Goal: Complete application form

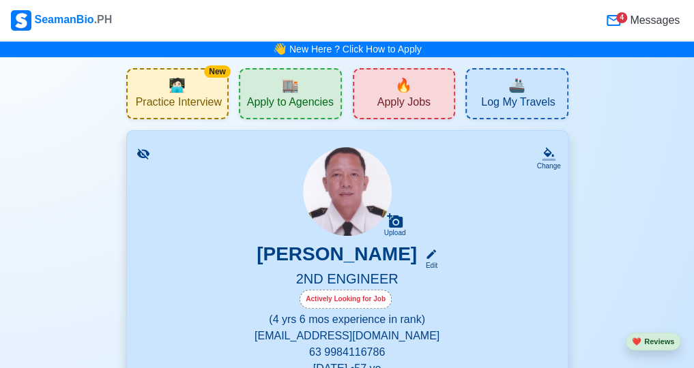
click at [622, 21] on div "4" at bounding box center [621, 17] width 11 height 11
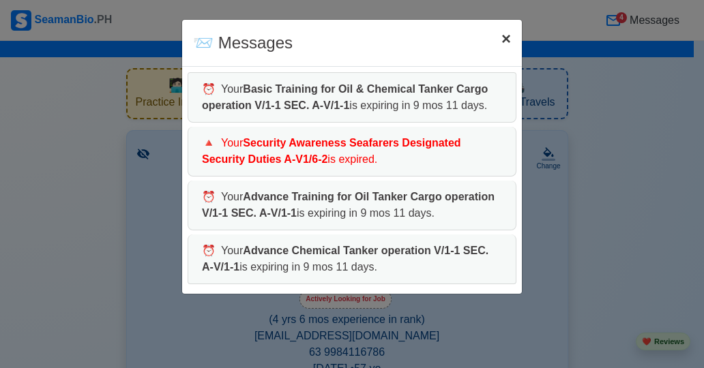
click at [509, 42] on span "×" at bounding box center [507, 38] width 10 height 18
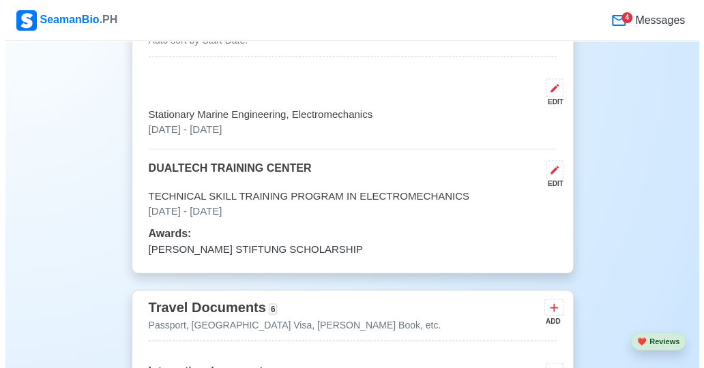
scroll to position [819, 0]
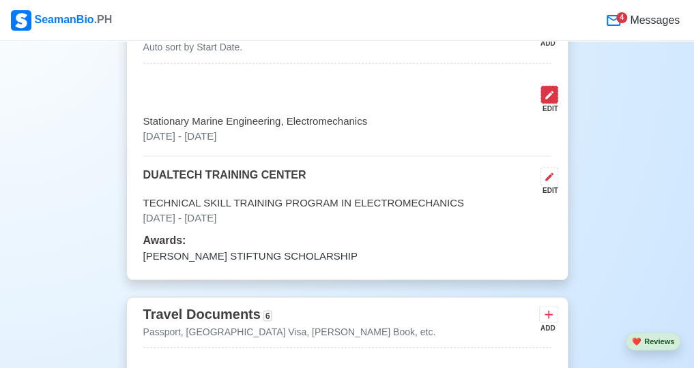
click at [550, 93] on icon at bounding box center [549, 94] width 11 height 11
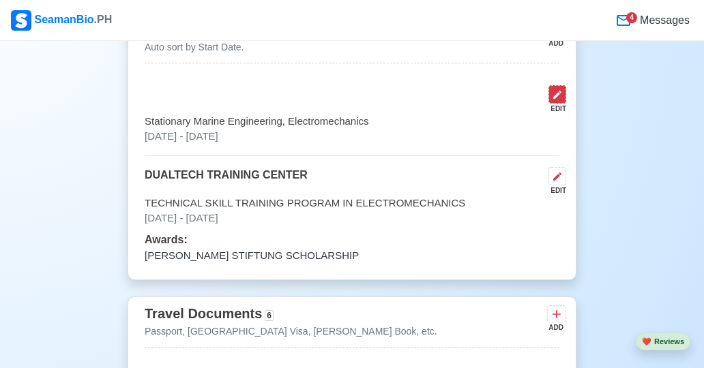
select select "August"
select select "2025"
select select "August"
select select "2025"
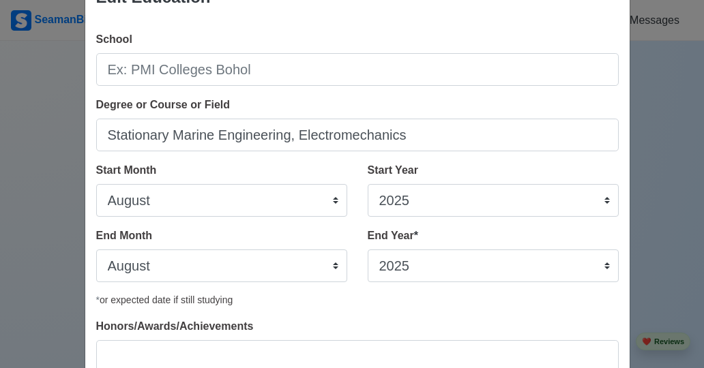
scroll to position [68, 0]
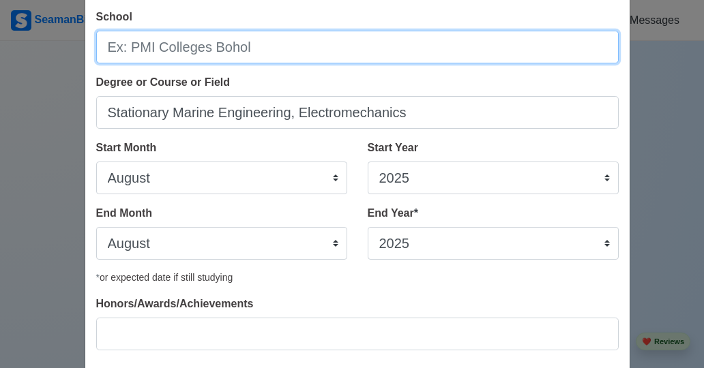
click at [171, 46] on input "School" at bounding box center [357, 47] width 523 height 33
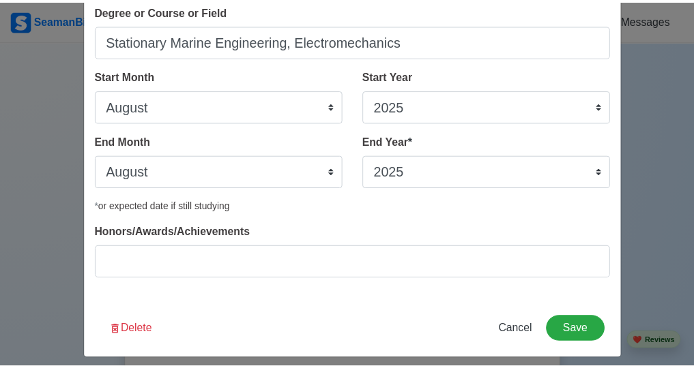
scroll to position [150, 0]
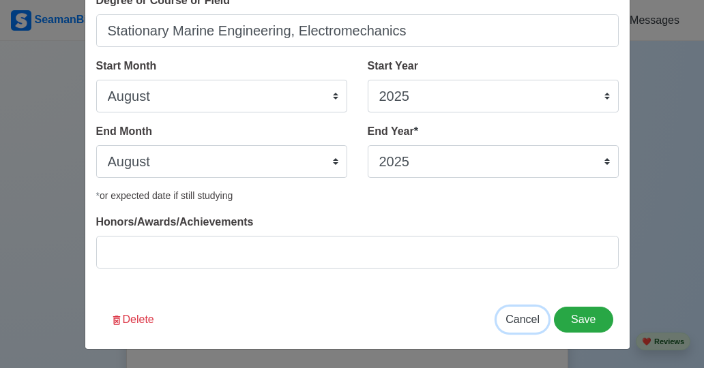
click at [520, 320] on span "Cancel" at bounding box center [523, 320] width 34 height 12
select select
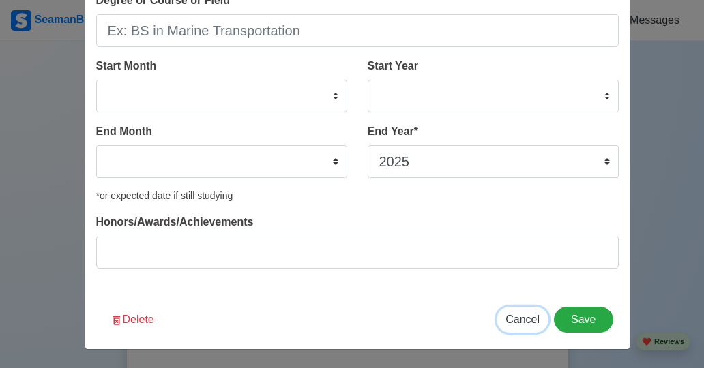
select select
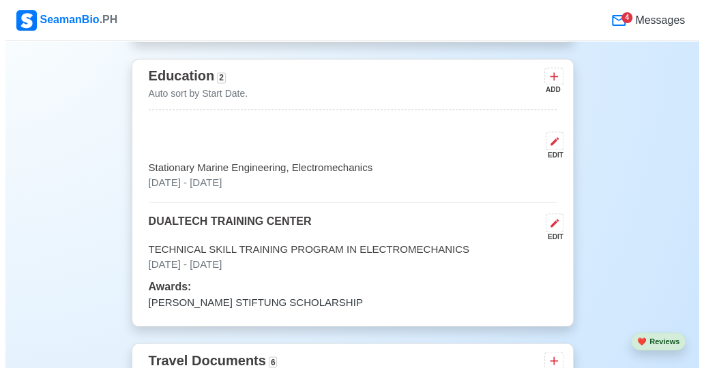
scroll to position [773, 0]
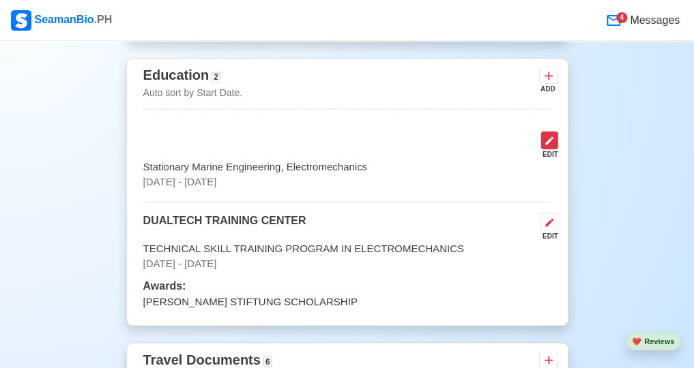
click at [549, 144] on icon at bounding box center [549, 140] width 11 height 11
select select "August"
select select "2025"
select select "August"
select select "2025"
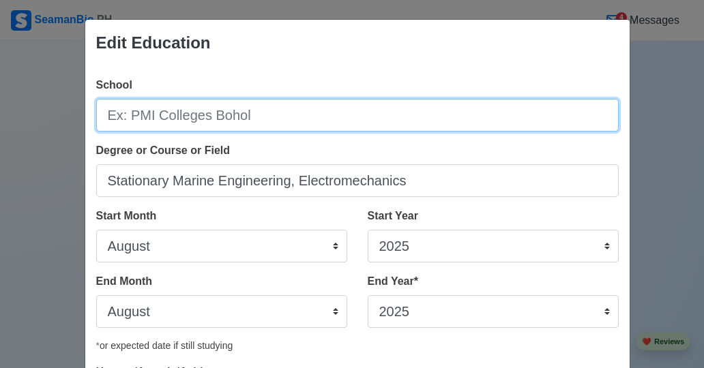
click at [241, 113] on input "School" at bounding box center [357, 115] width 523 height 33
type input "t"
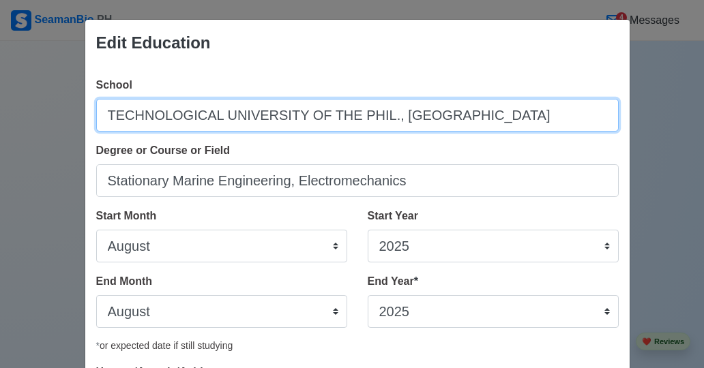
type input "TECHNOLOGICAL UNIVERSITY OF THE PHIL., [GEOGRAPHIC_DATA]"
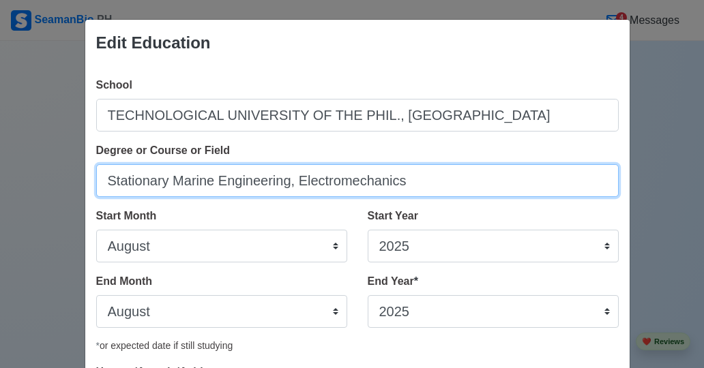
click at [407, 181] on input "Stationary Marine Engineering, Electromechanics" at bounding box center [357, 180] width 523 height 33
type input "Stationary Marine Engineering"
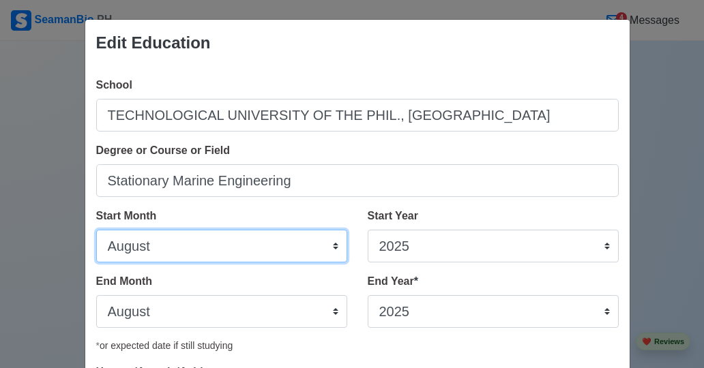
click at [262, 245] on select "January February March April May June July August September October November De…" at bounding box center [221, 246] width 251 height 33
select select "June"
click at [96, 230] on select "January February March April May June July August September October November De…" at bounding box center [221, 246] width 251 height 33
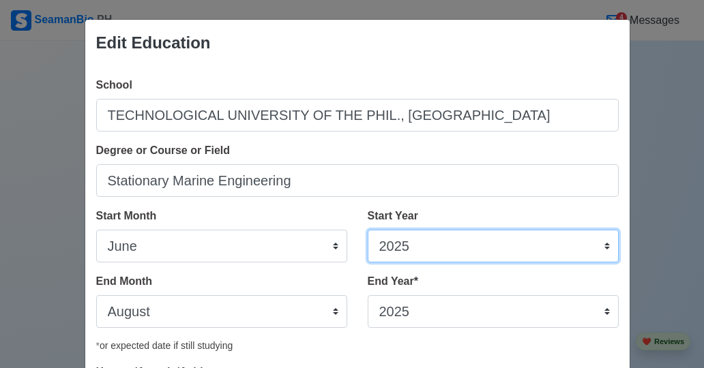
click at [417, 247] on select "2025 2024 2023 2022 2021 2020 2019 2018 2017 2016 2015 2014 2013 2012 2011 2010…" at bounding box center [493, 246] width 251 height 33
select select "1986"
click at [368, 230] on select "2025 2024 2023 2022 2021 2020 2019 2018 2017 2016 2015 2014 2013 2012 2011 2010…" at bounding box center [493, 246] width 251 height 33
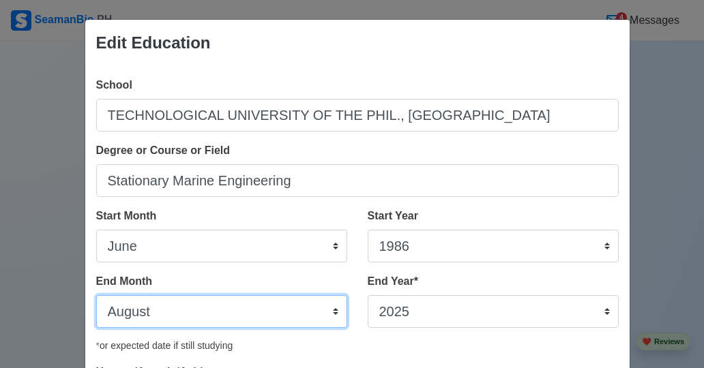
click at [263, 310] on select "January February March April May June July August September October November De…" at bounding box center [221, 311] width 251 height 33
select select "April"
click at [96, 295] on select "January February March April May June July August September October November De…" at bounding box center [221, 311] width 251 height 33
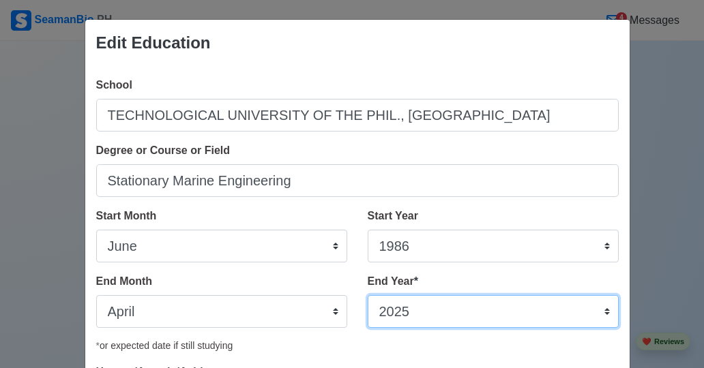
click at [469, 315] on select "2035 2034 2033 2032 2031 2030 2029 2028 2027 2026 2025 2024 2023 2022 2021 2020…" at bounding box center [493, 311] width 251 height 33
select select "1986"
click at [368, 295] on select "2035 2034 2033 2032 2031 2030 2029 2028 2027 2026 2025 2024 2023 2022 2021 2020…" at bounding box center [493, 311] width 251 height 33
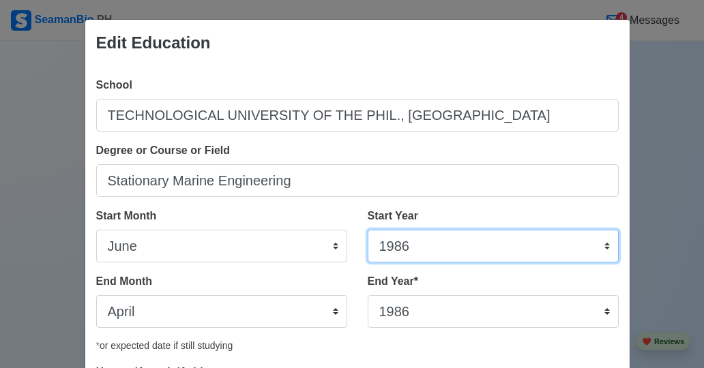
click at [420, 252] on select "2025 2024 2023 2022 2021 2020 2019 2018 2017 2016 2015 2014 2013 2012 2011 2010…" at bounding box center [493, 246] width 251 height 33
select select "1984"
click at [368, 230] on select "2025 2024 2023 2022 2021 2020 2019 2018 2017 2016 2015 2014 2013 2012 2011 2010…" at bounding box center [493, 246] width 251 height 33
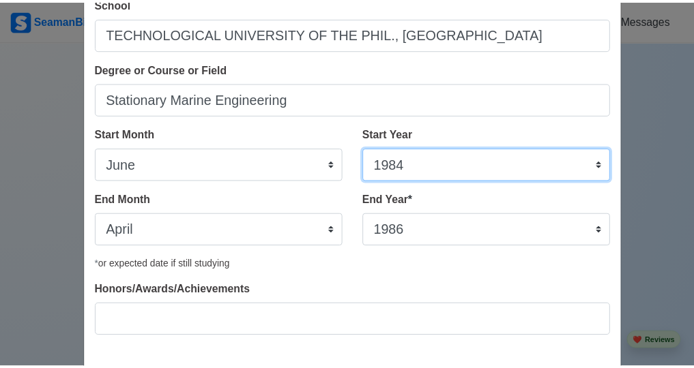
scroll to position [150, 0]
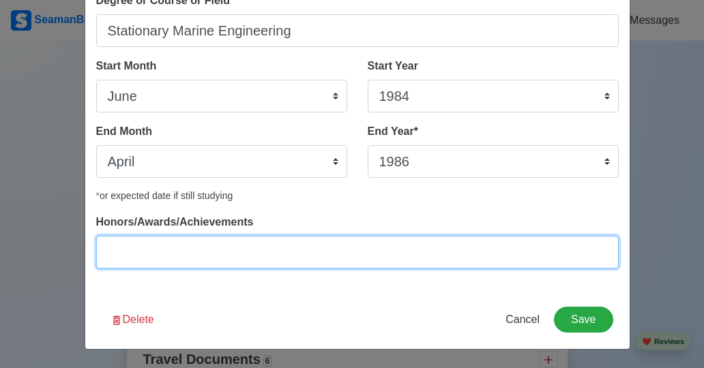
click at [315, 255] on input "Honors/Awards/Achievements" at bounding box center [357, 252] width 523 height 33
type input "GRADUATED"
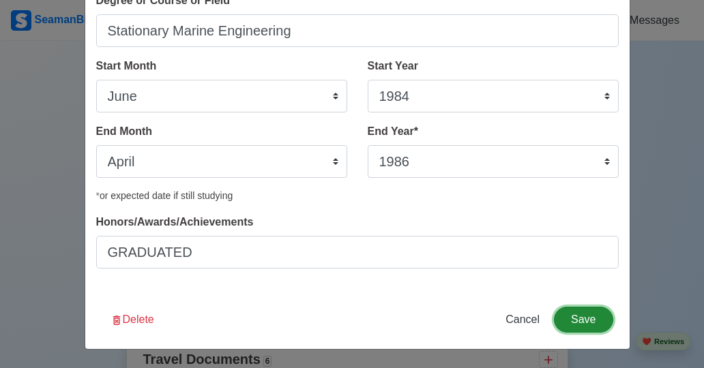
click at [576, 325] on button "Save" at bounding box center [583, 320] width 59 height 26
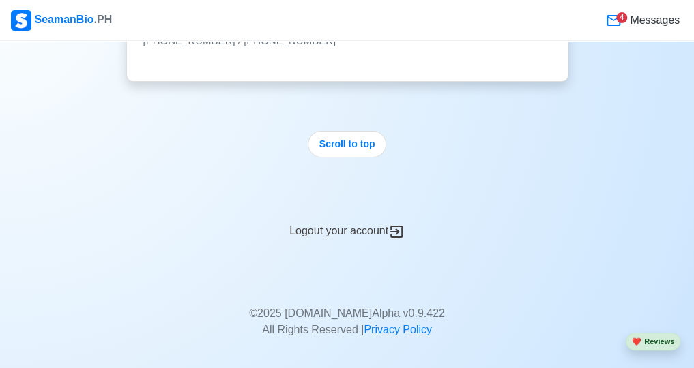
scroll to position [7973, 0]
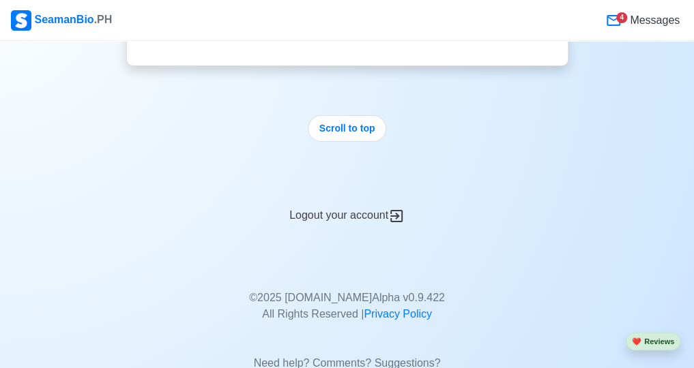
click at [362, 191] on div "Logout your account" at bounding box center [347, 207] width 442 height 33
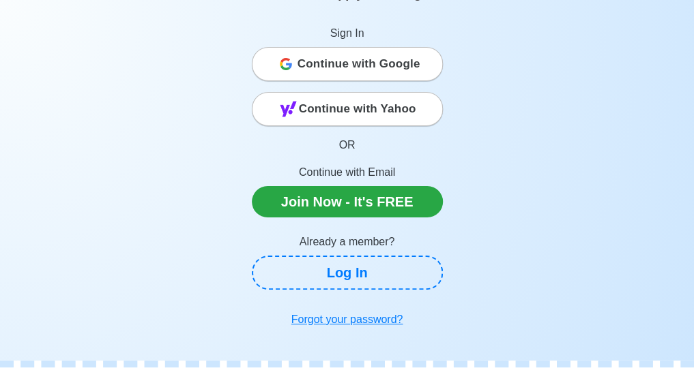
scroll to position [0, 0]
